Goal: Task Accomplishment & Management: Manage account settings

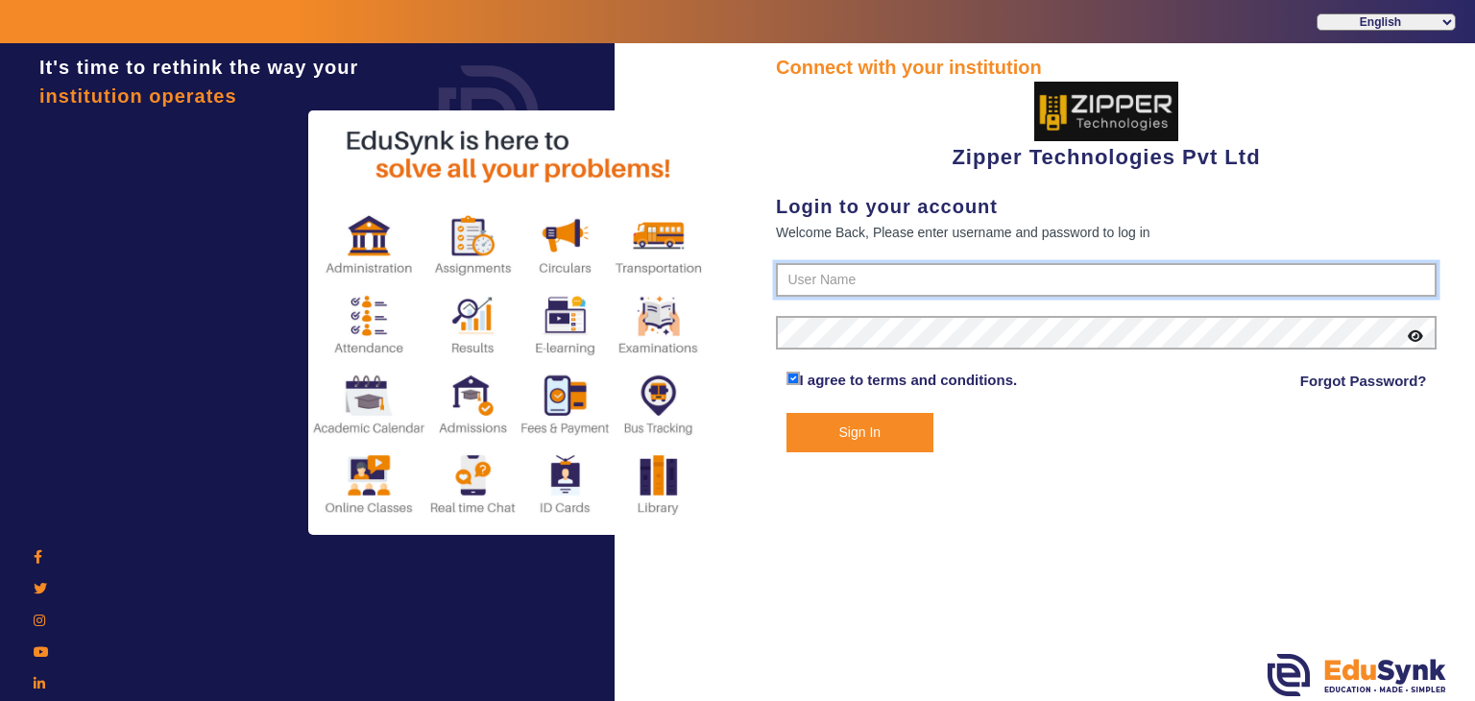
type input "1008790000"
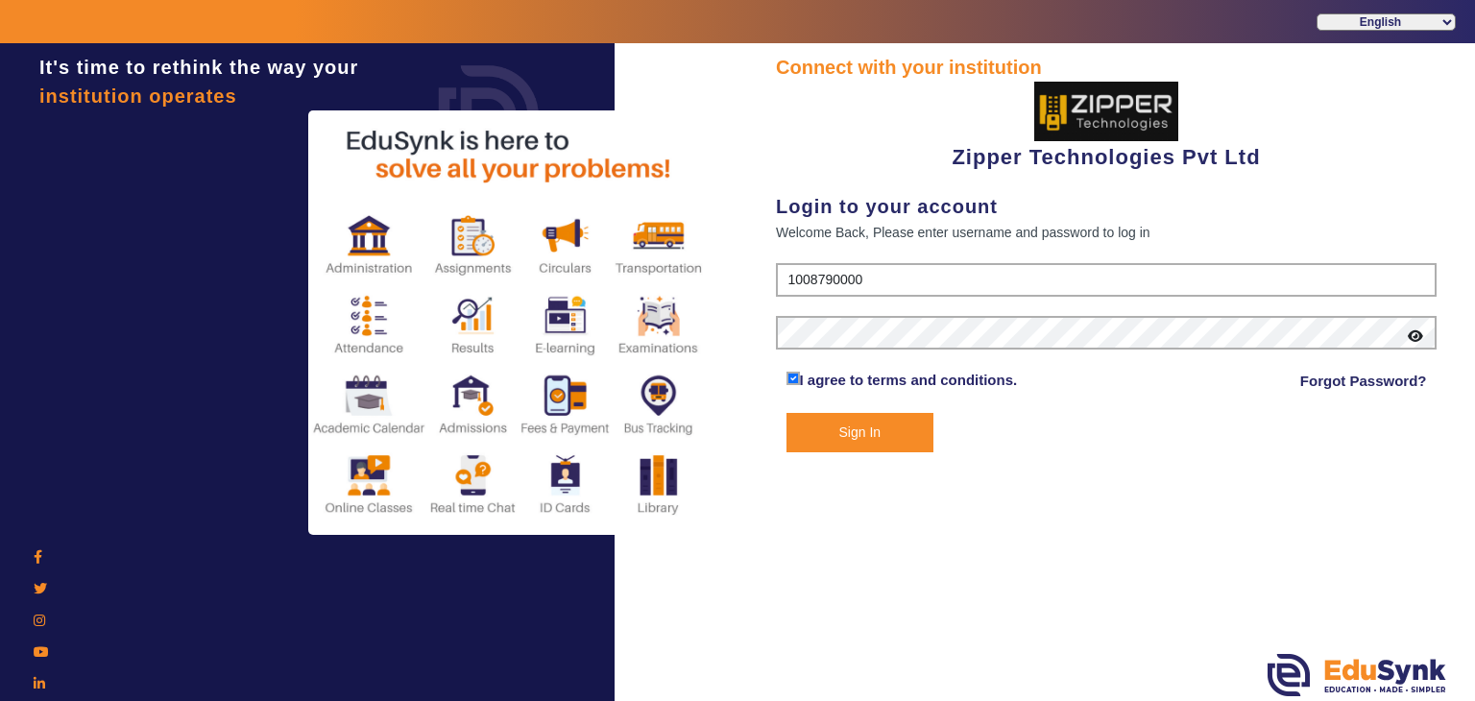
click at [808, 444] on button "Sign In" at bounding box center [861, 432] width 148 height 39
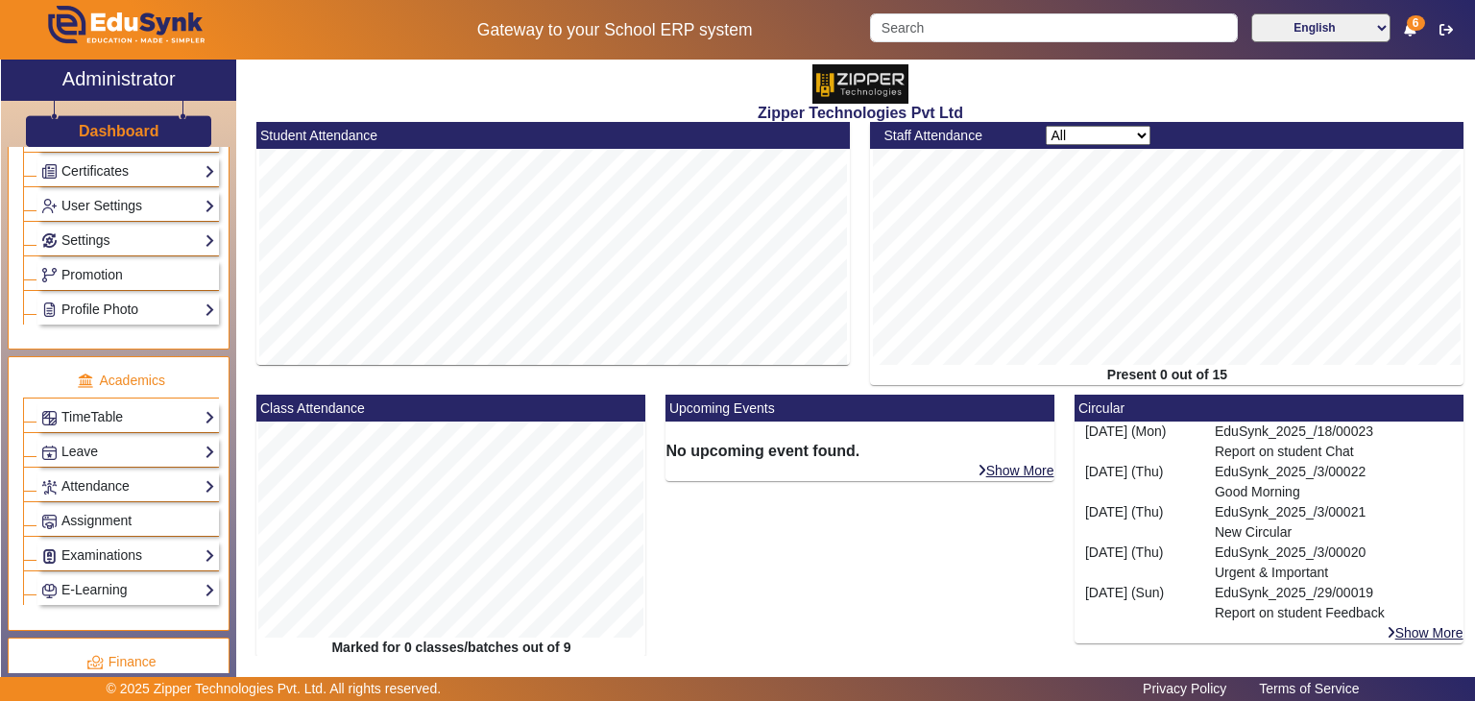
scroll to position [532, 0]
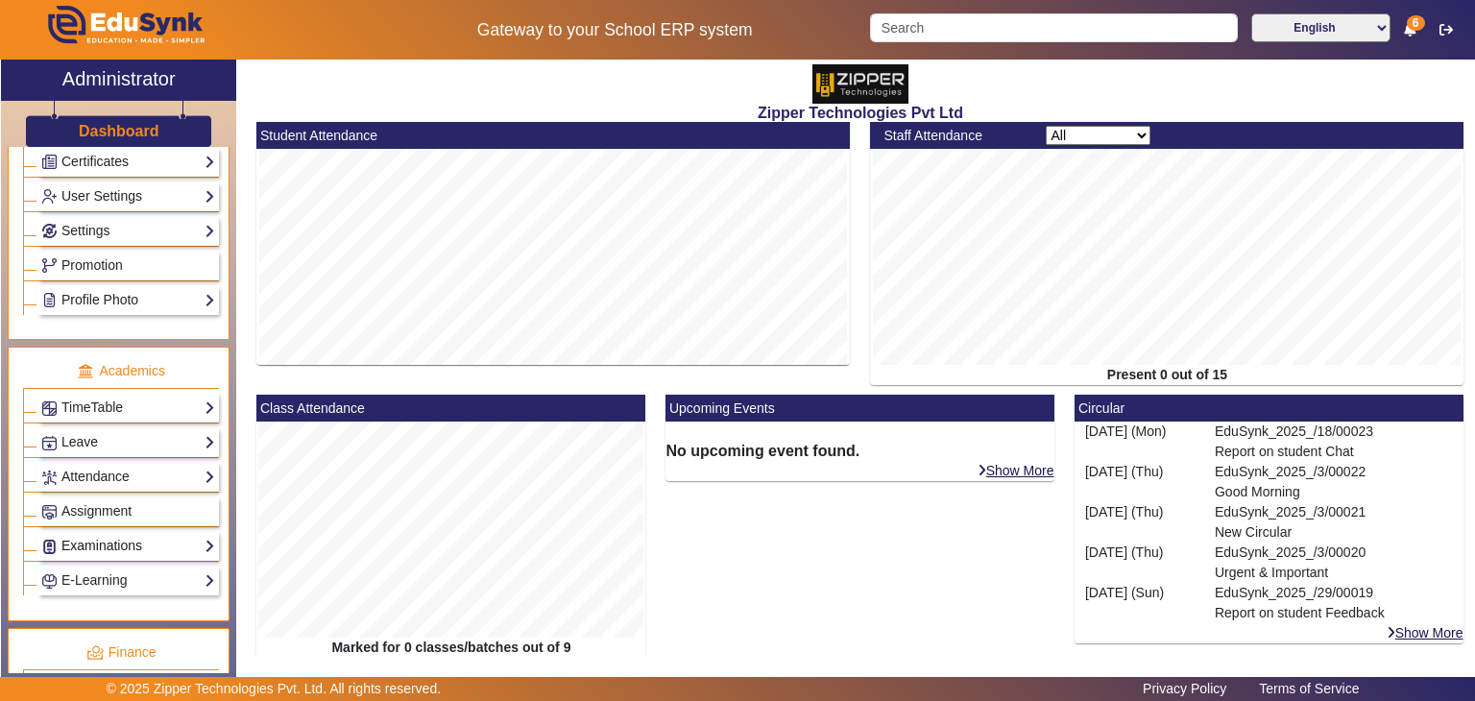
click at [86, 543] on link "Examinations" at bounding box center [128, 546] width 174 height 22
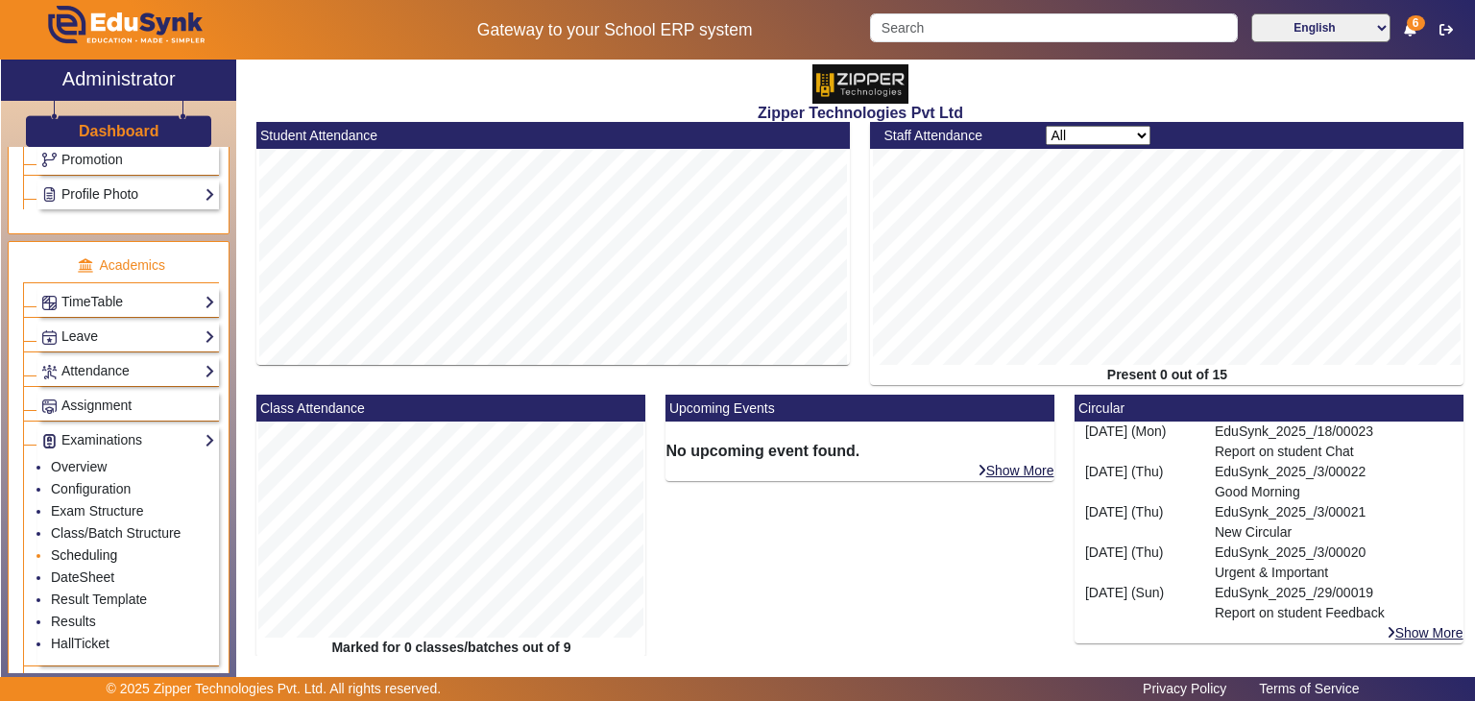
scroll to position [638, 0]
click at [87, 570] on link "DateSheet" at bounding box center [82, 577] width 63 height 15
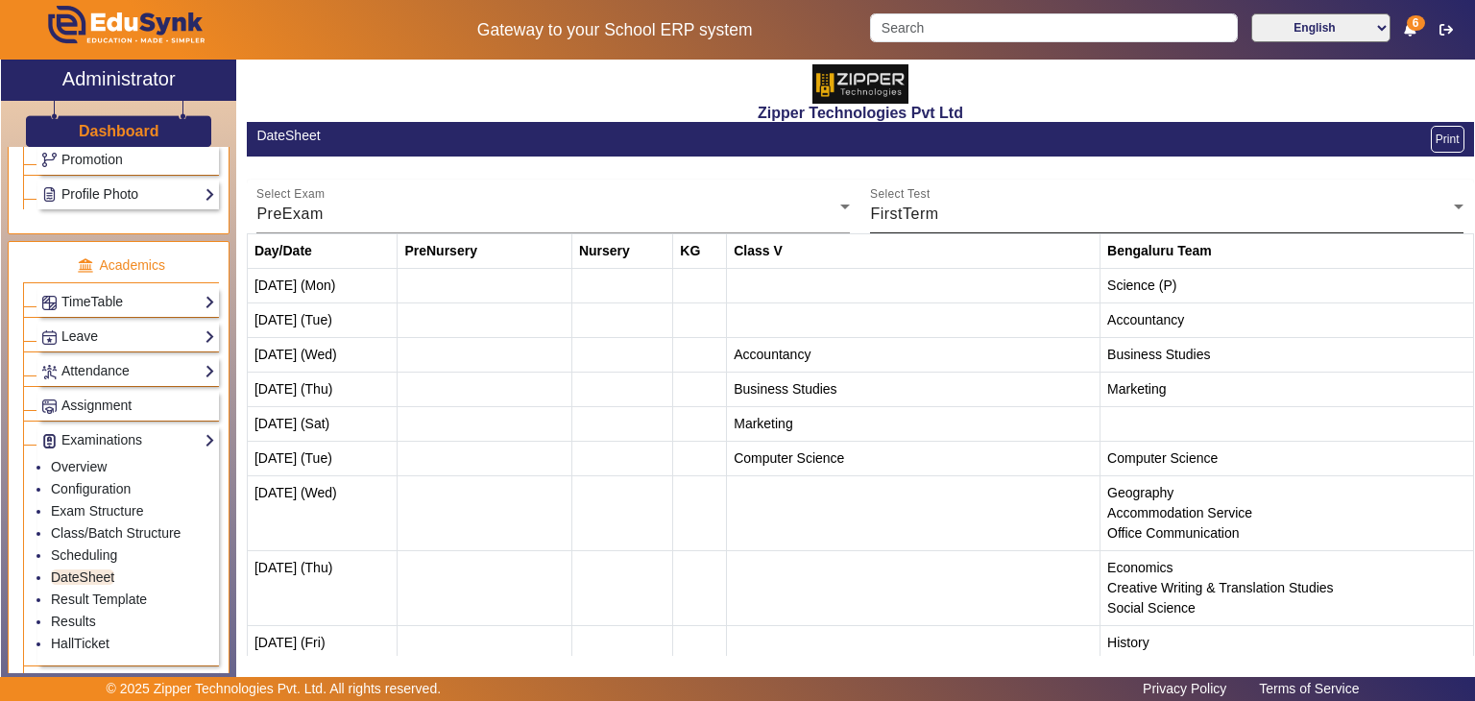
click at [1167, 216] on div "FirstTerm" at bounding box center [1162, 214] width 584 height 23
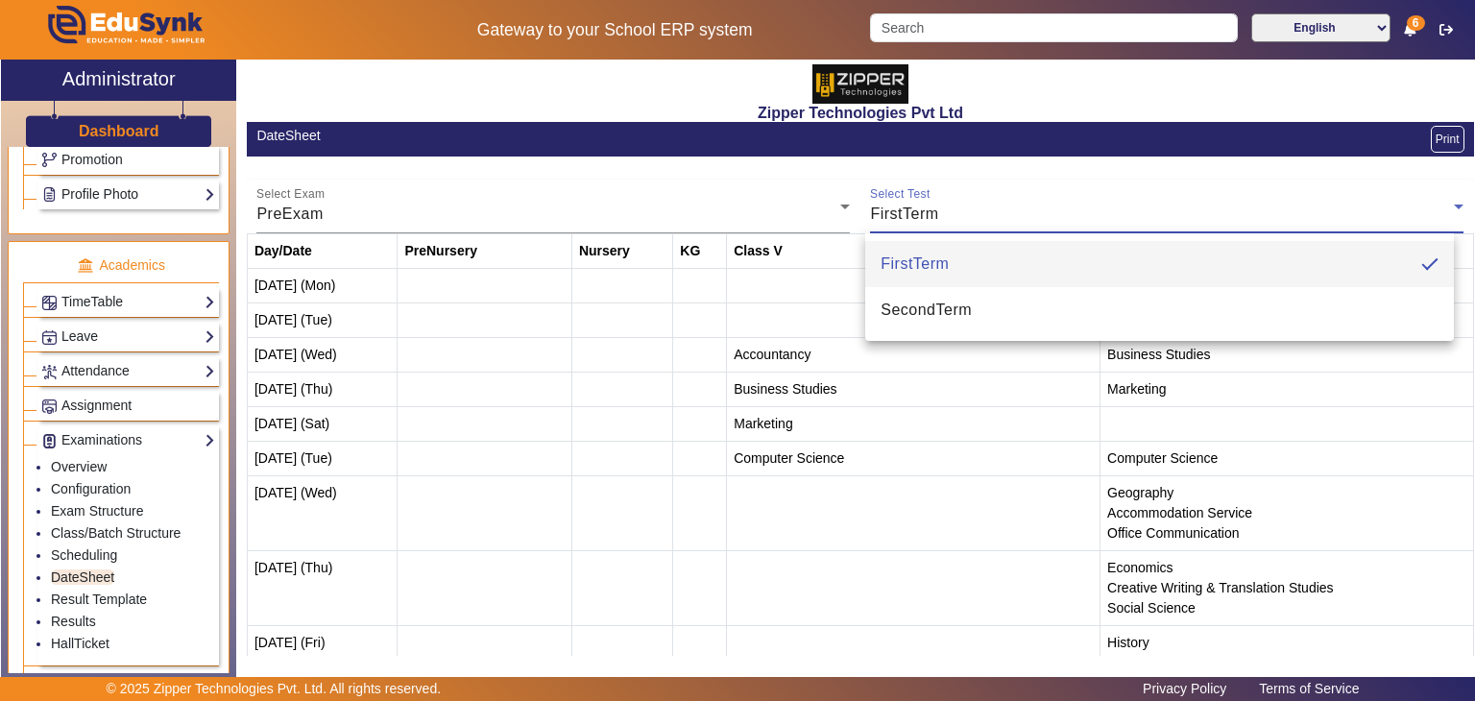
click at [1167, 216] on div at bounding box center [737, 350] width 1475 height 701
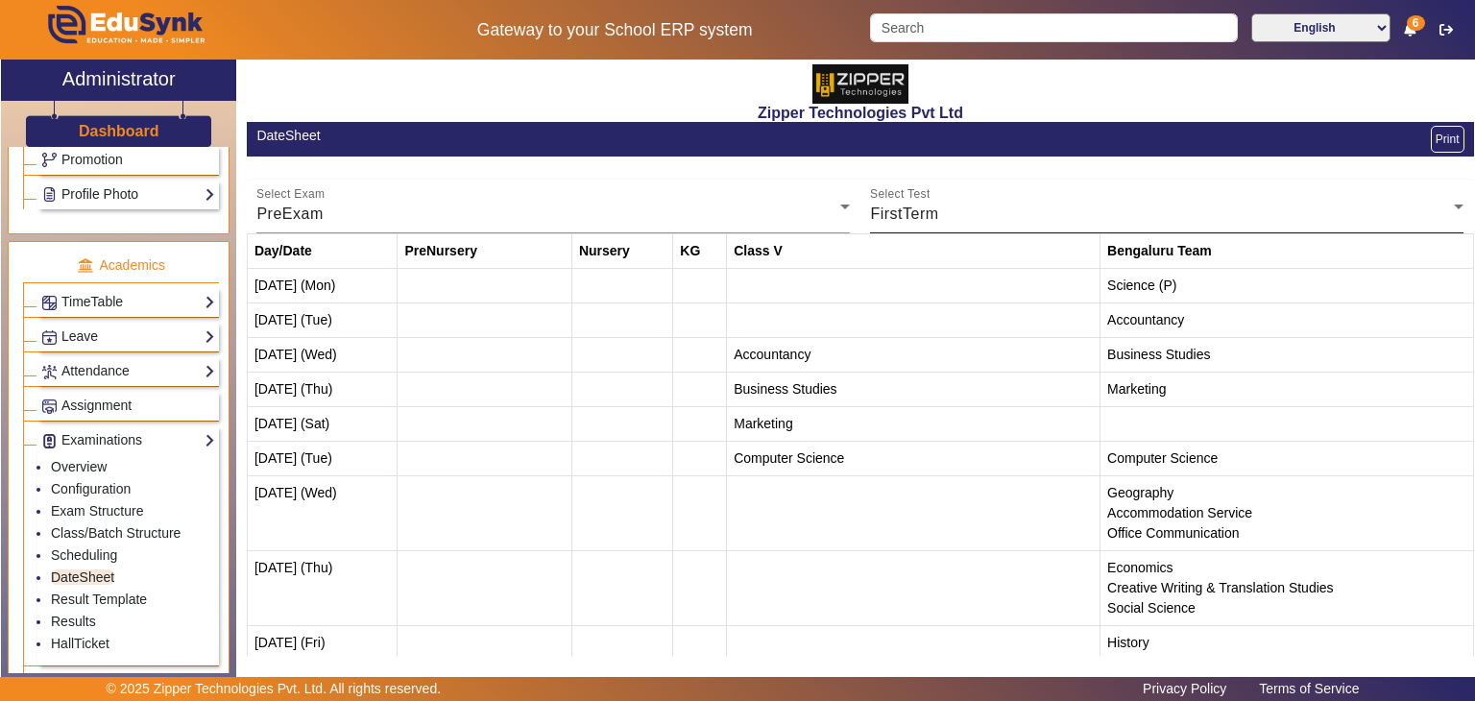
click at [945, 218] on div "FirstTerm" at bounding box center [1162, 214] width 584 height 23
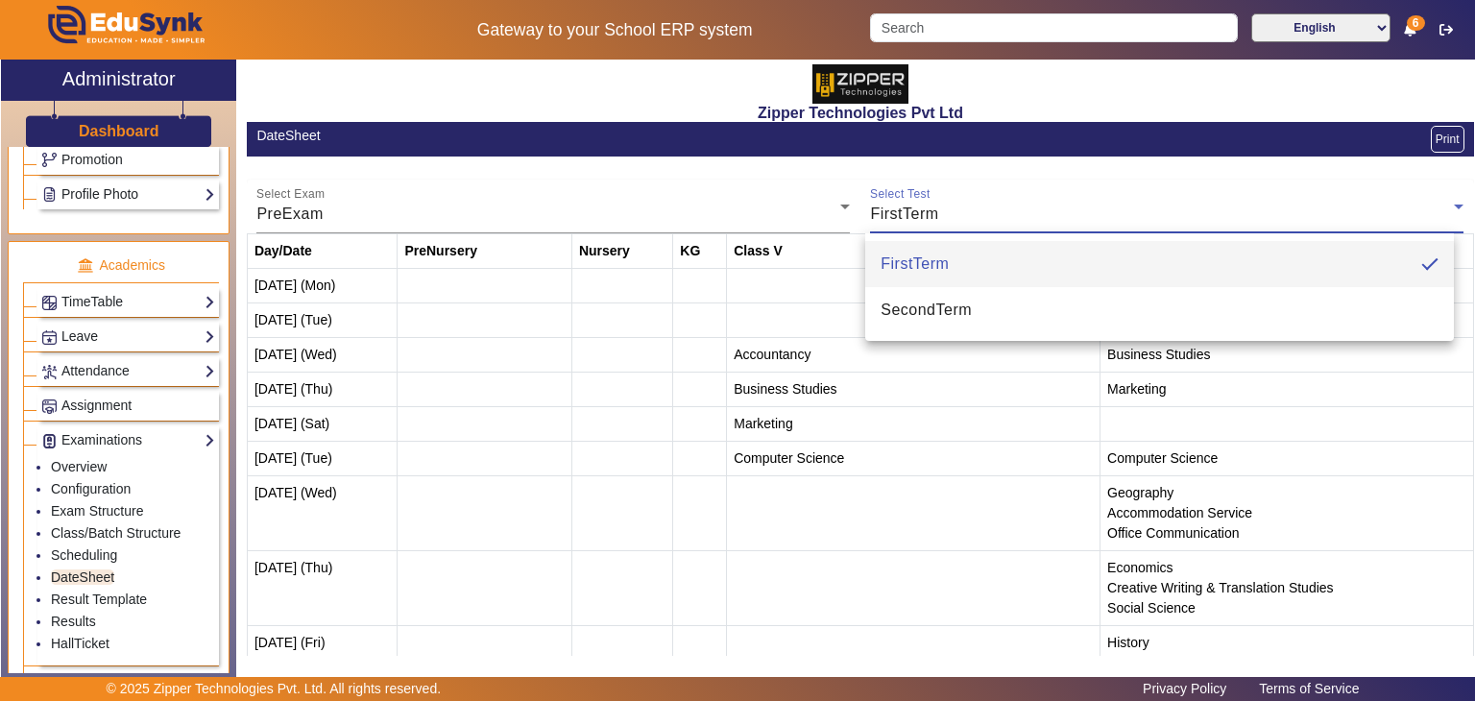
click at [1154, 208] on div at bounding box center [737, 350] width 1475 height 701
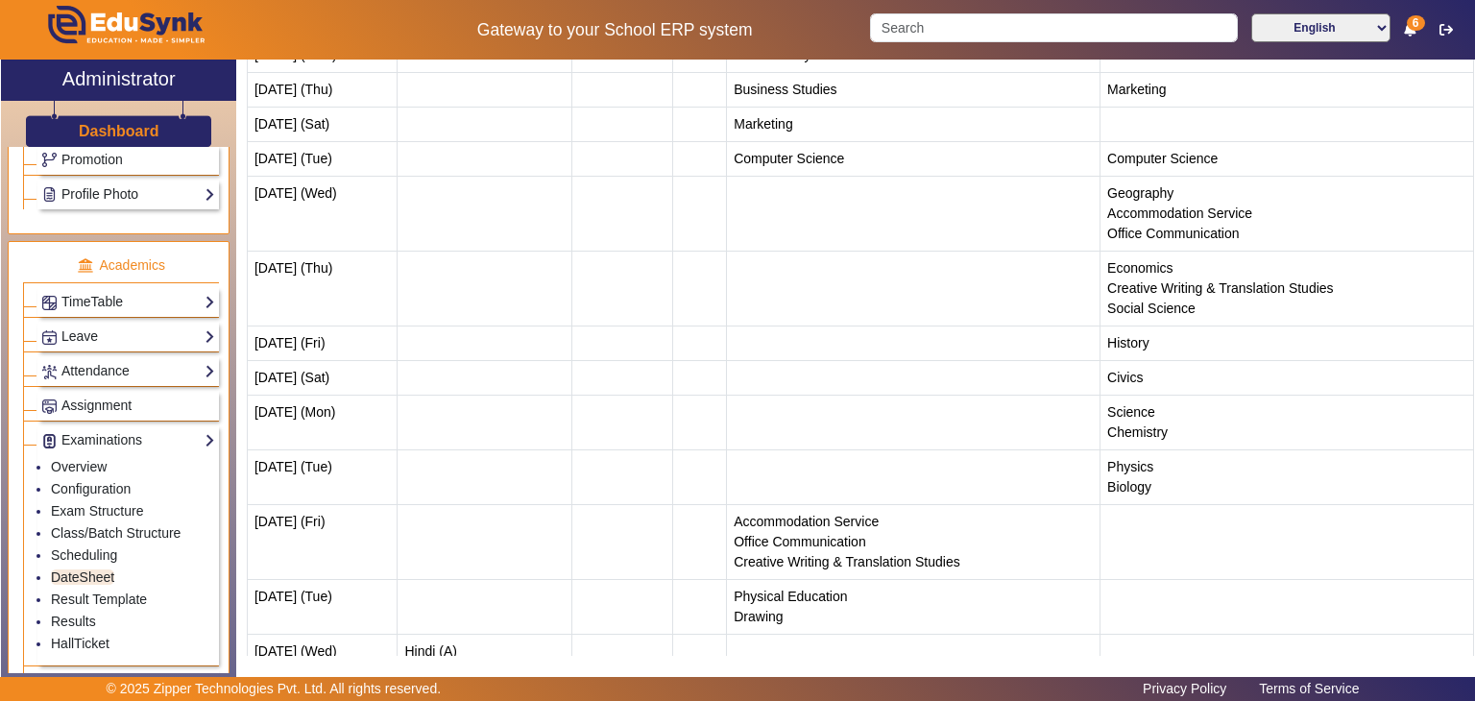
scroll to position [395, 0]
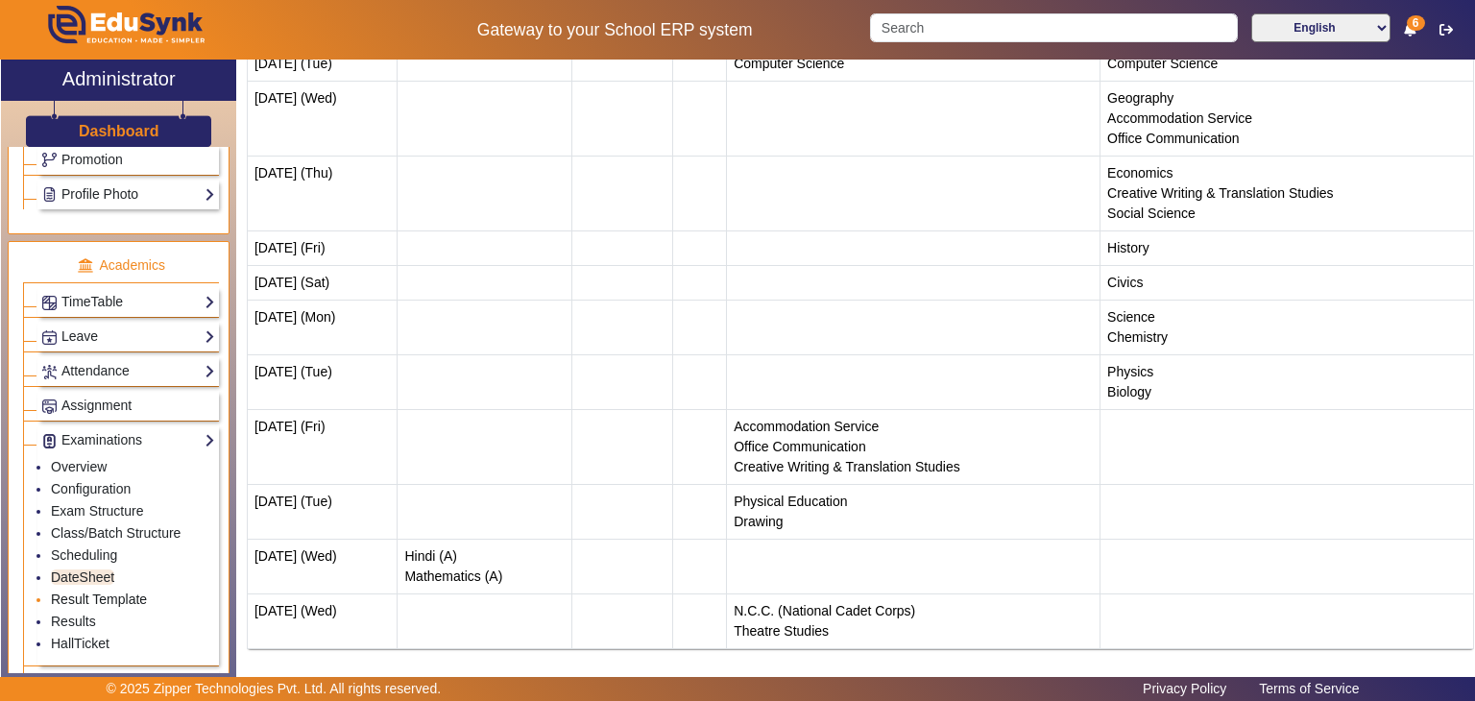
click at [69, 592] on link "Result Template" at bounding box center [99, 599] width 96 height 15
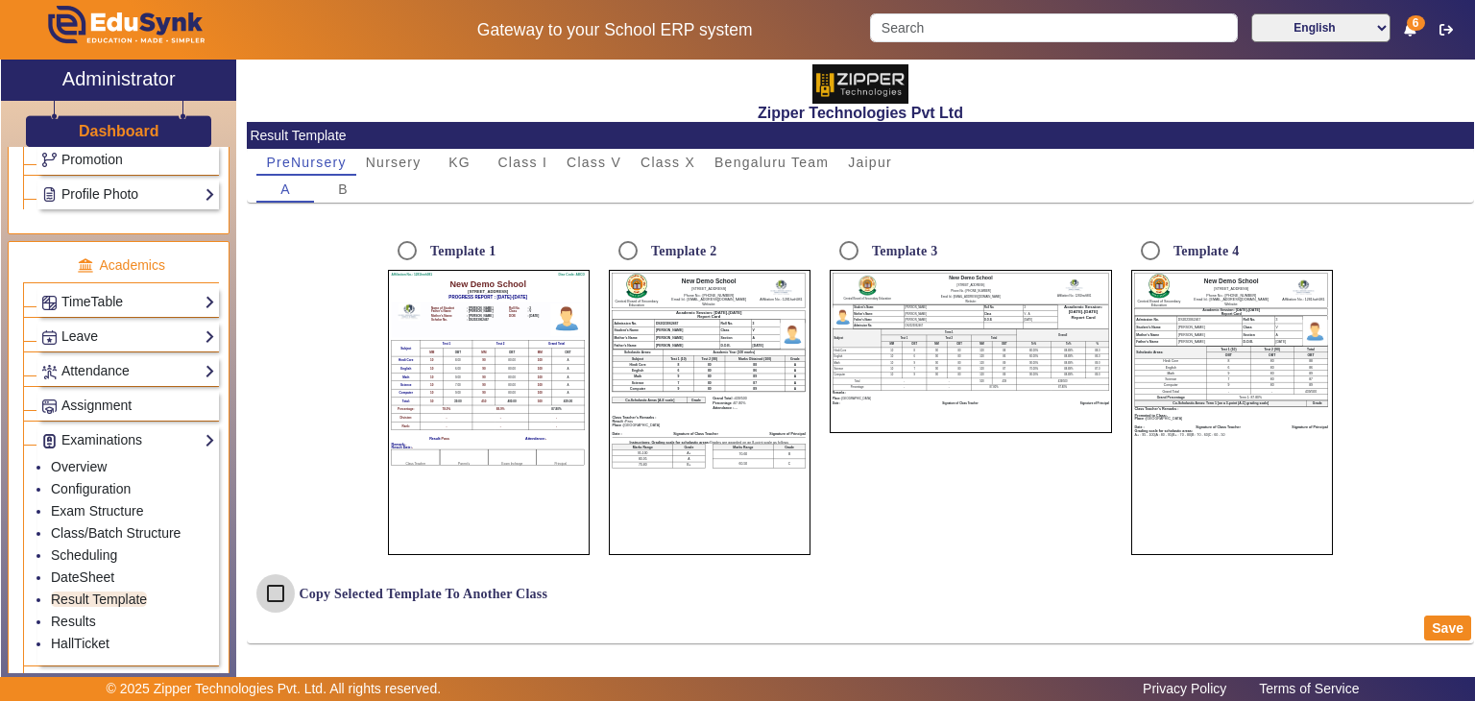
click at [283, 589] on input "Copy Selected Template To Another Class" at bounding box center [275, 593] width 38 height 38
checkbox input "true"
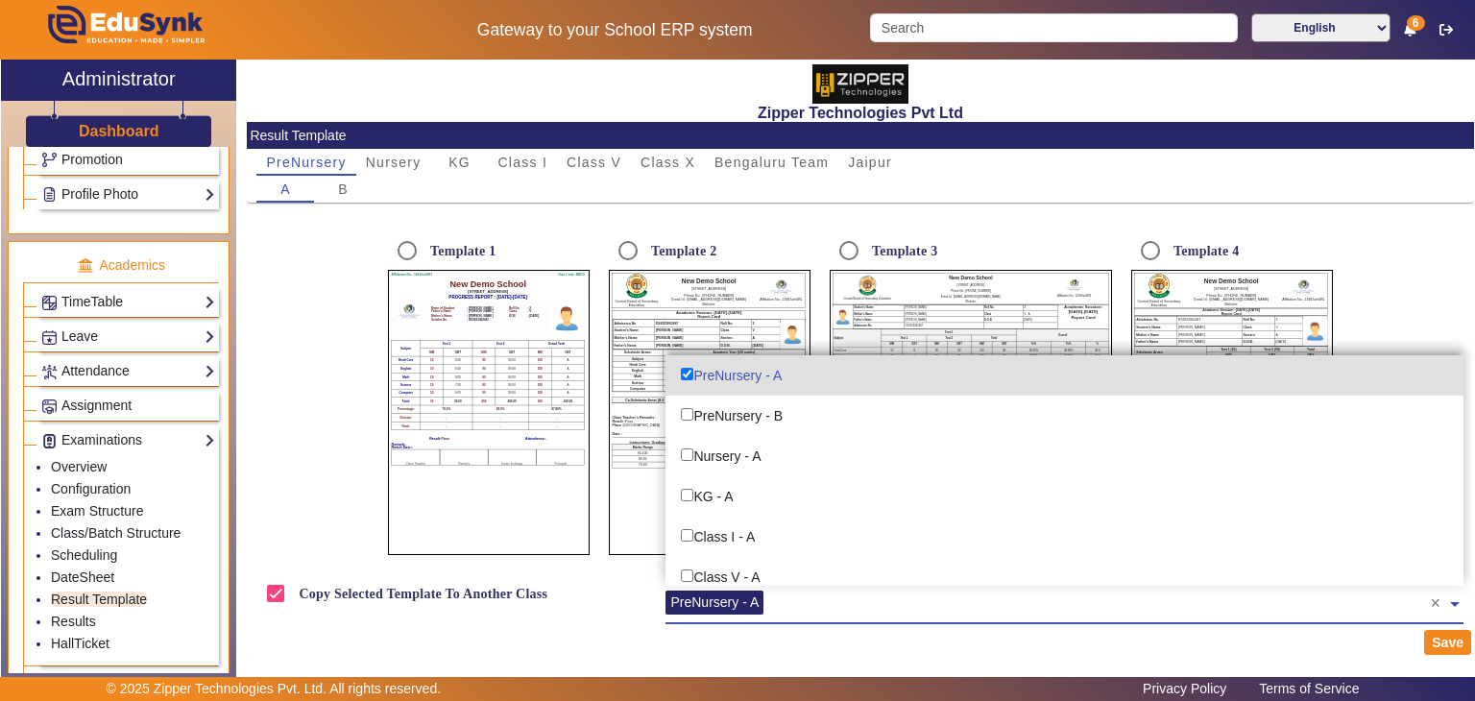
click at [791, 601] on input "text" at bounding box center [1099, 600] width 661 height 18
click at [90, 570] on link "DateSheet" at bounding box center [82, 577] width 63 height 15
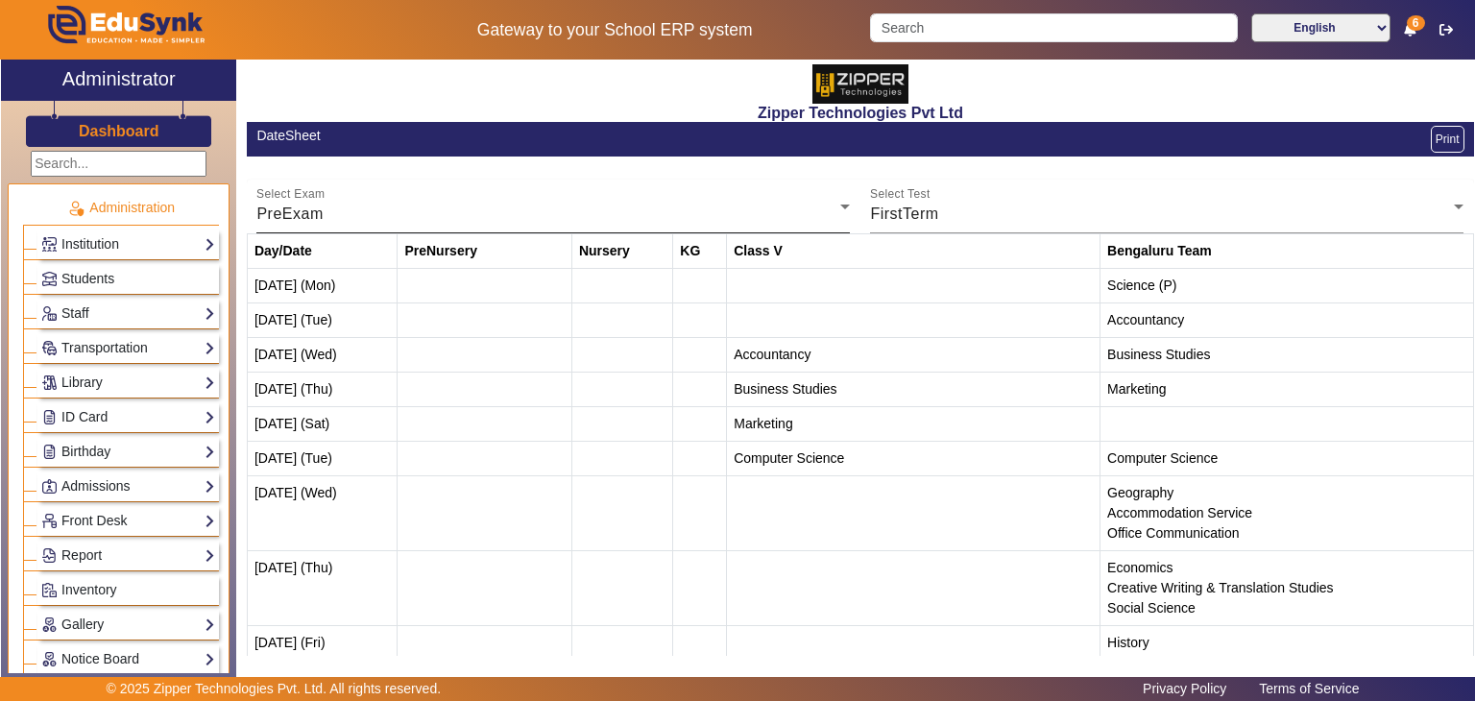
click at [813, 212] on div "PreExam" at bounding box center [548, 214] width 584 height 23
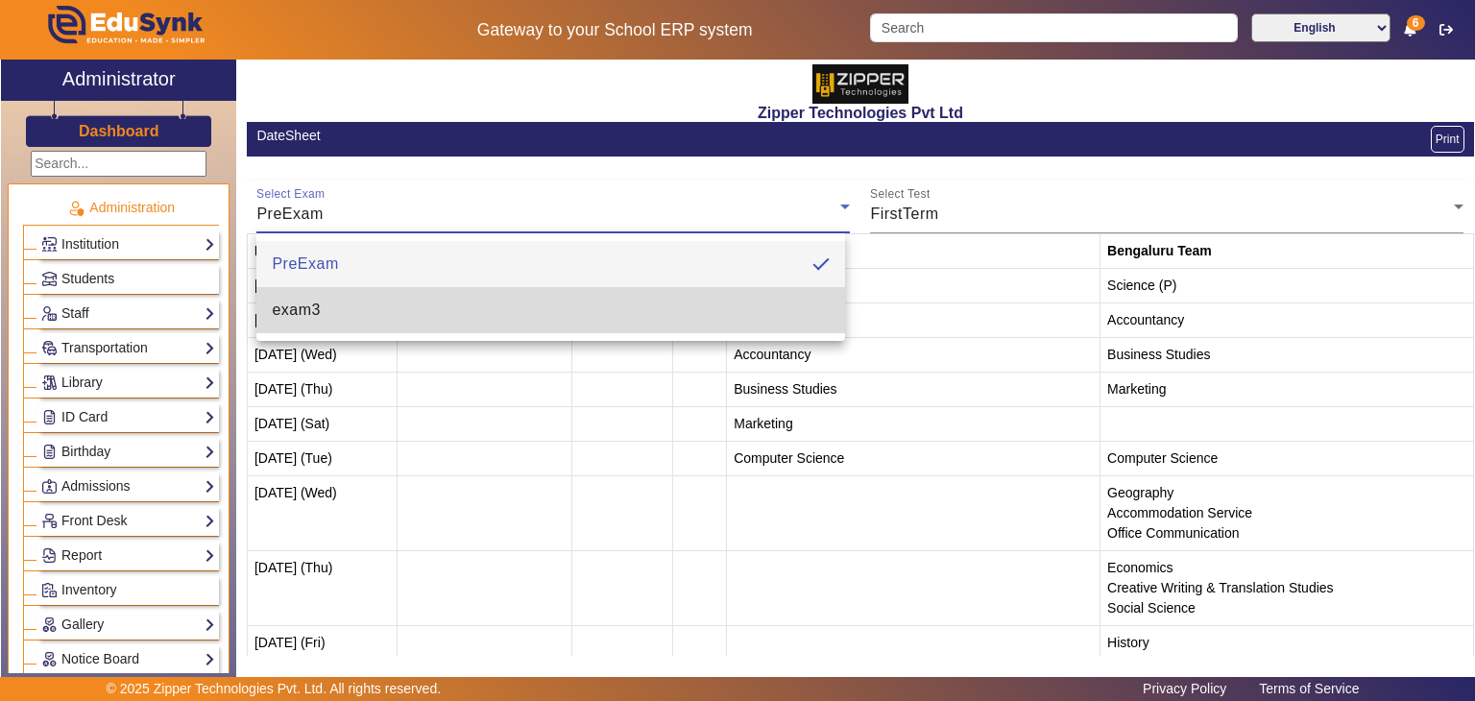
click at [520, 305] on mat-option "exam3" at bounding box center [550, 310] width 589 height 46
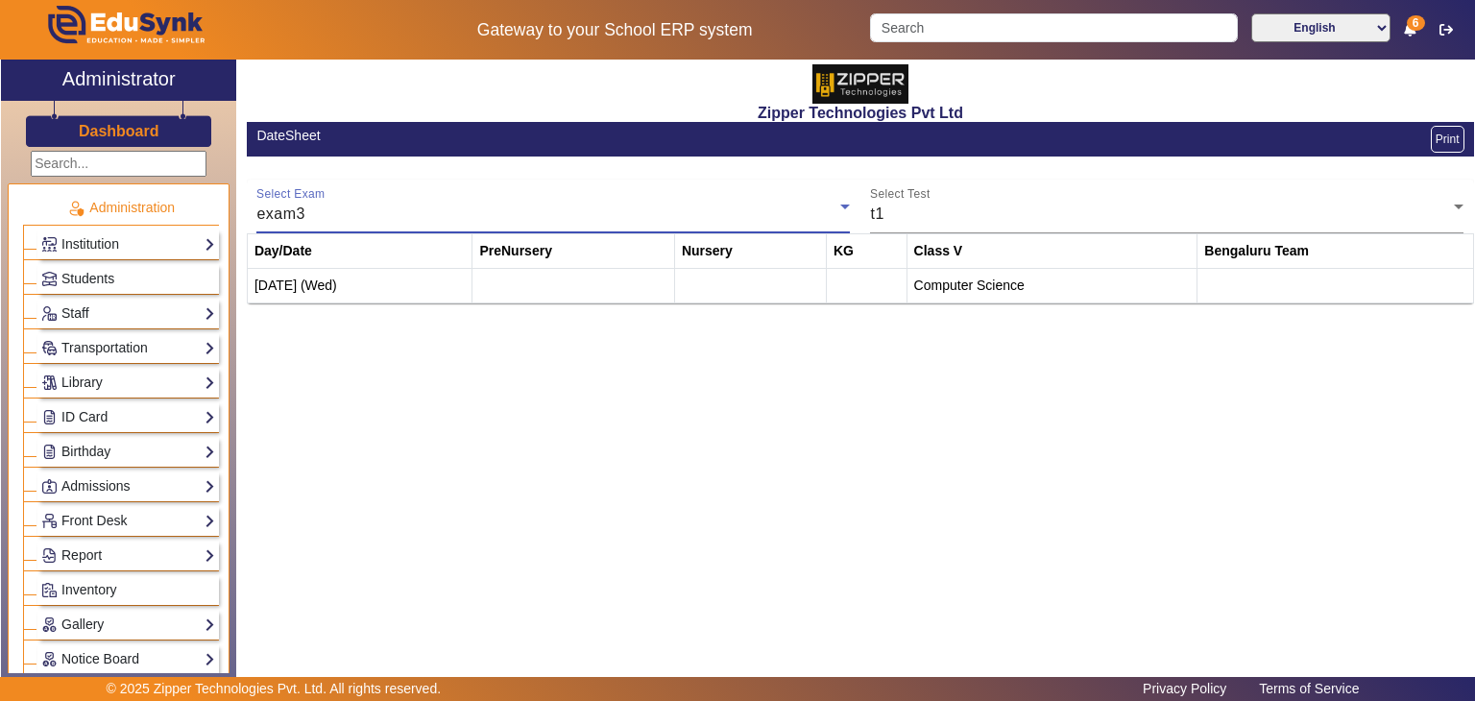
click at [850, 219] on div at bounding box center [850, 219] width 0 height 0
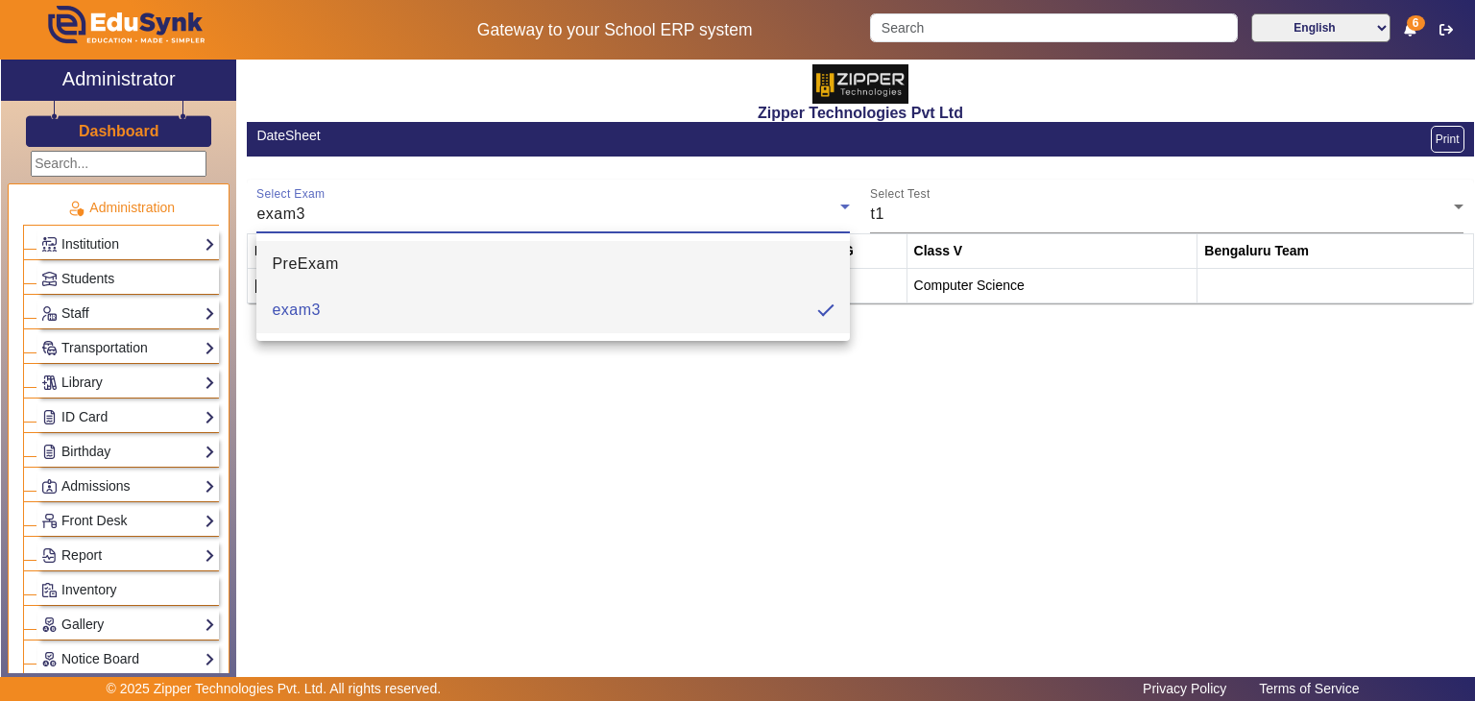
click at [570, 265] on mat-option "PreExam" at bounding box center [553, 264] width 594 height 46
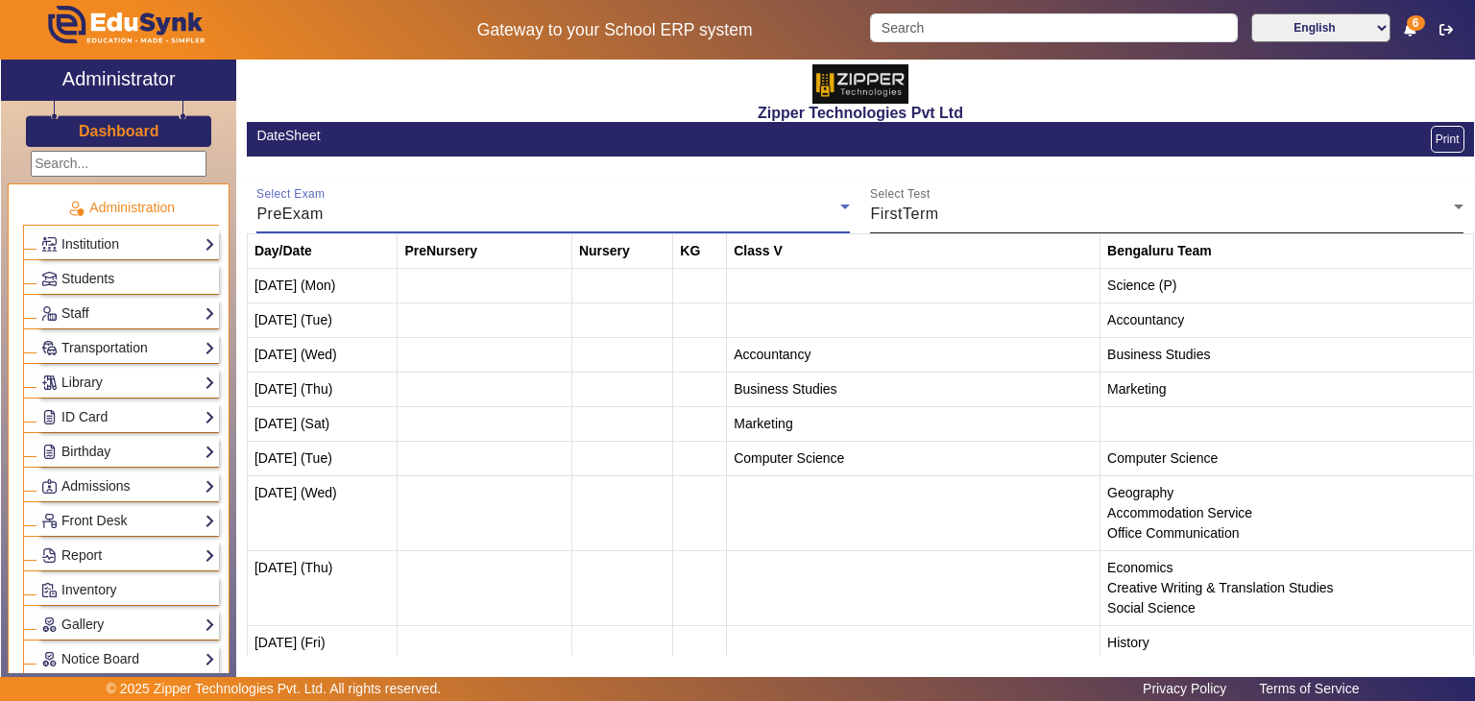
click at [870, 206] on span "FirstTerm" at bounding box center [904, 214] width 68 height 16
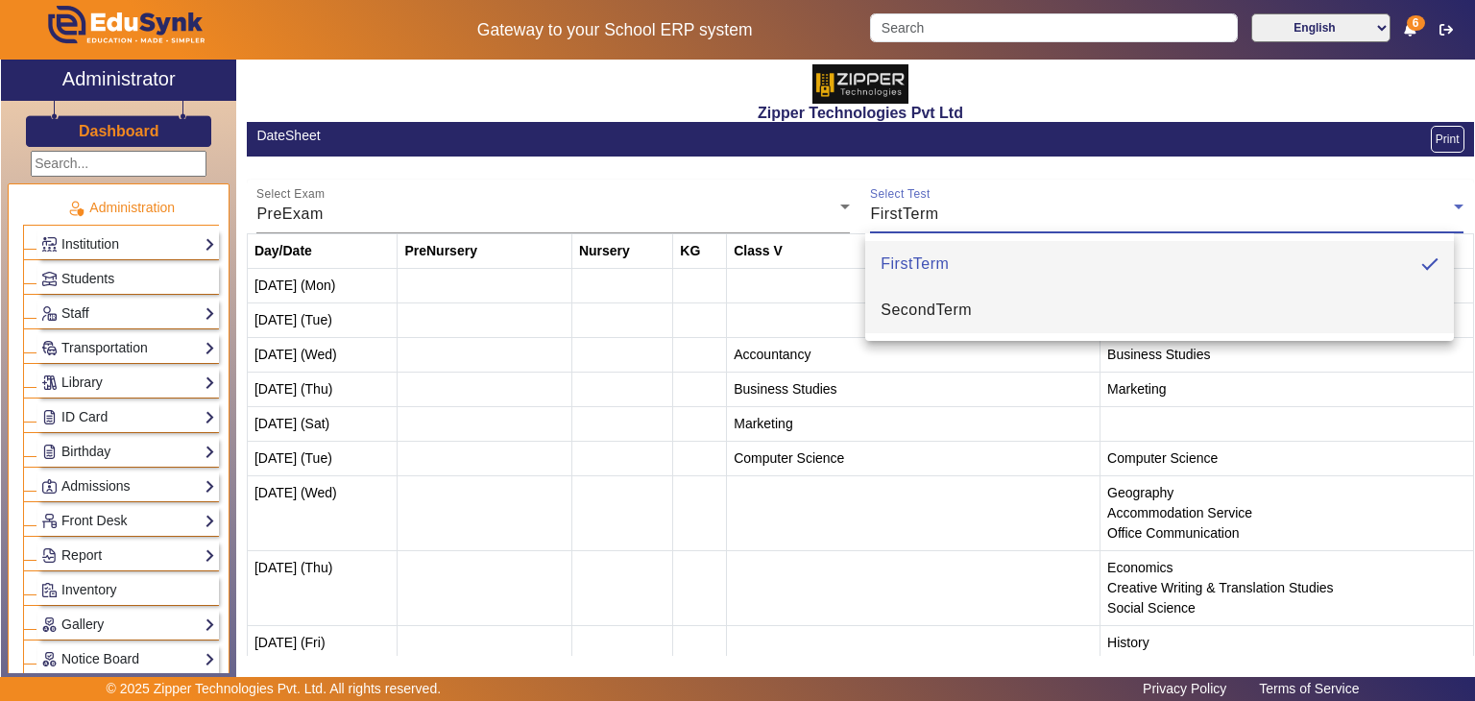
click at [918, 295] on mat-option "SecondTerm" at bounding box center [1159, 310] width 589 height 46
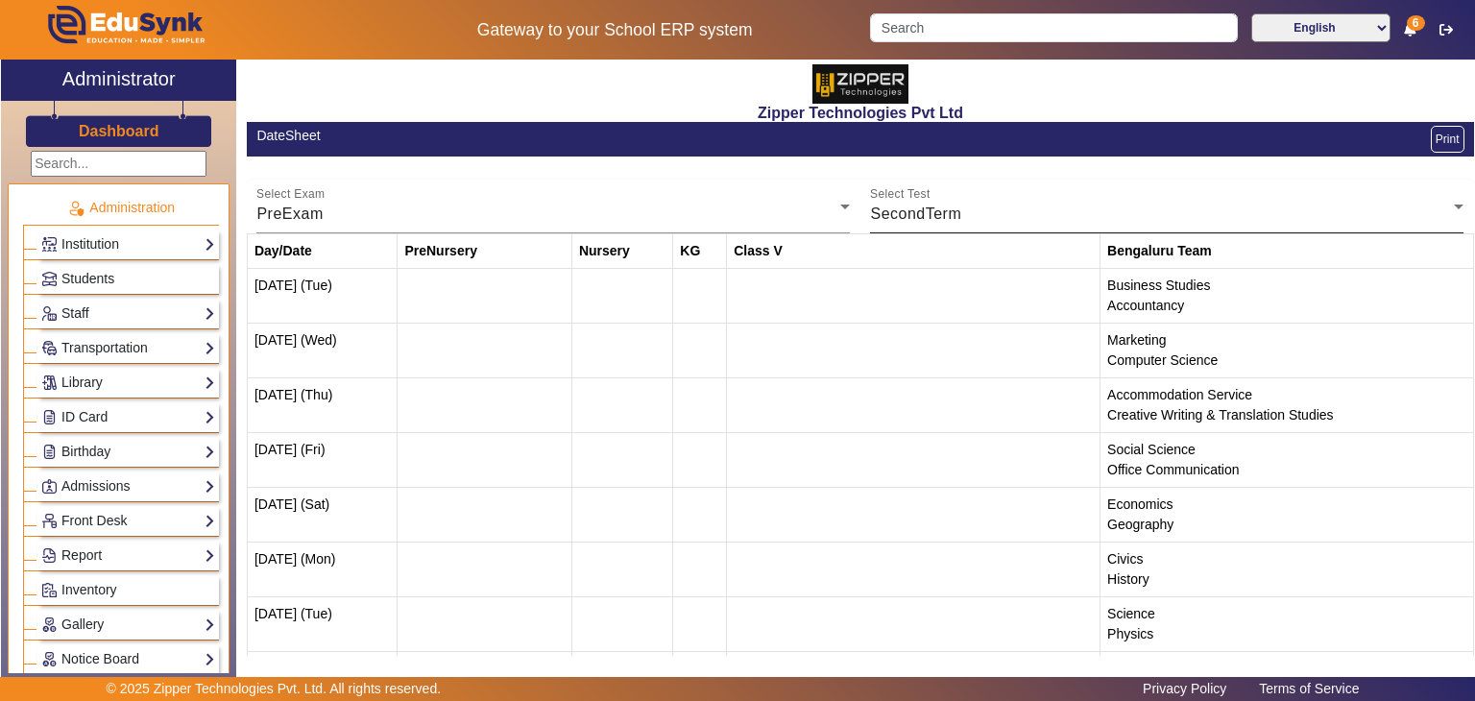
click at [924, 231] on div "Select Test SecondTerm" at bounding box center [1167, 207] width 594 height 54
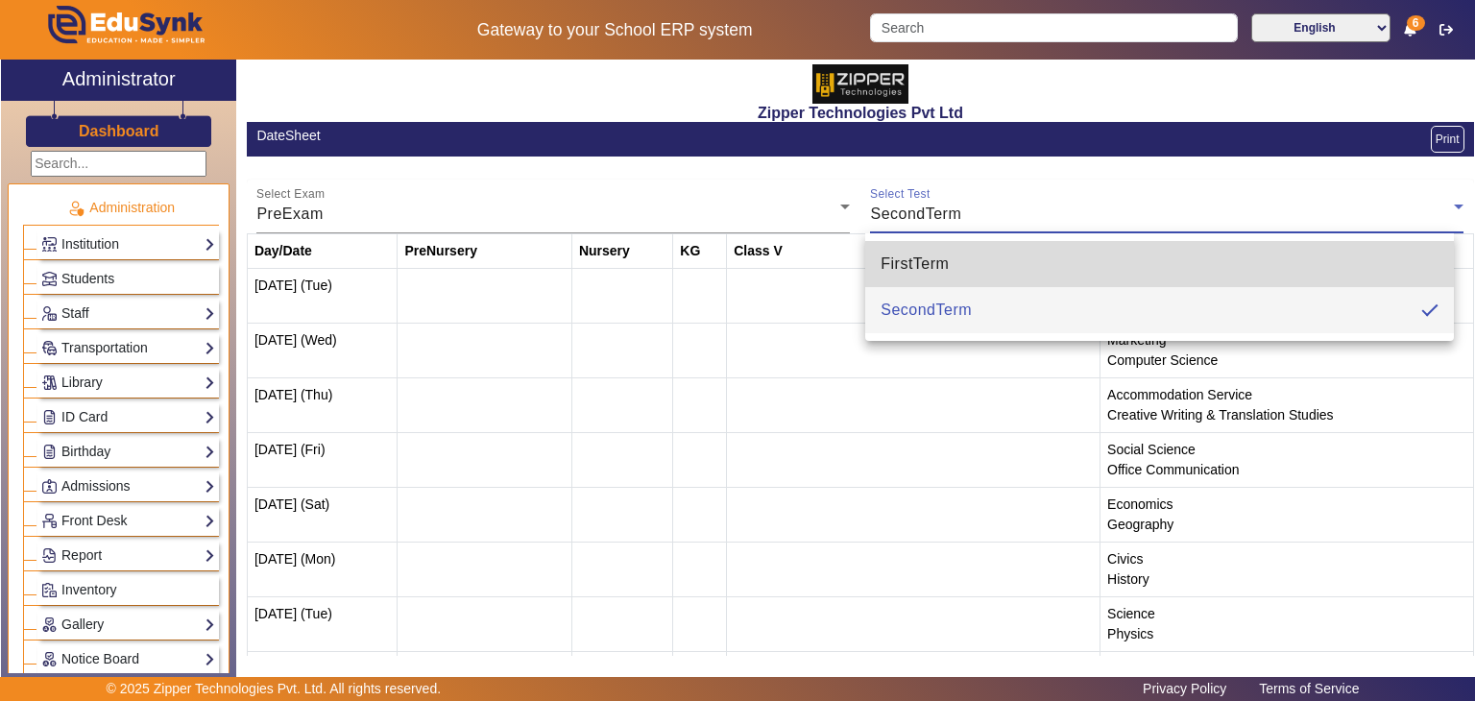
click at [897, 266] on span "FirstTerm" at bounding box center [915, 264] width 68 height 23
